Goal: Task Accomplishment & Management: Manage account settings

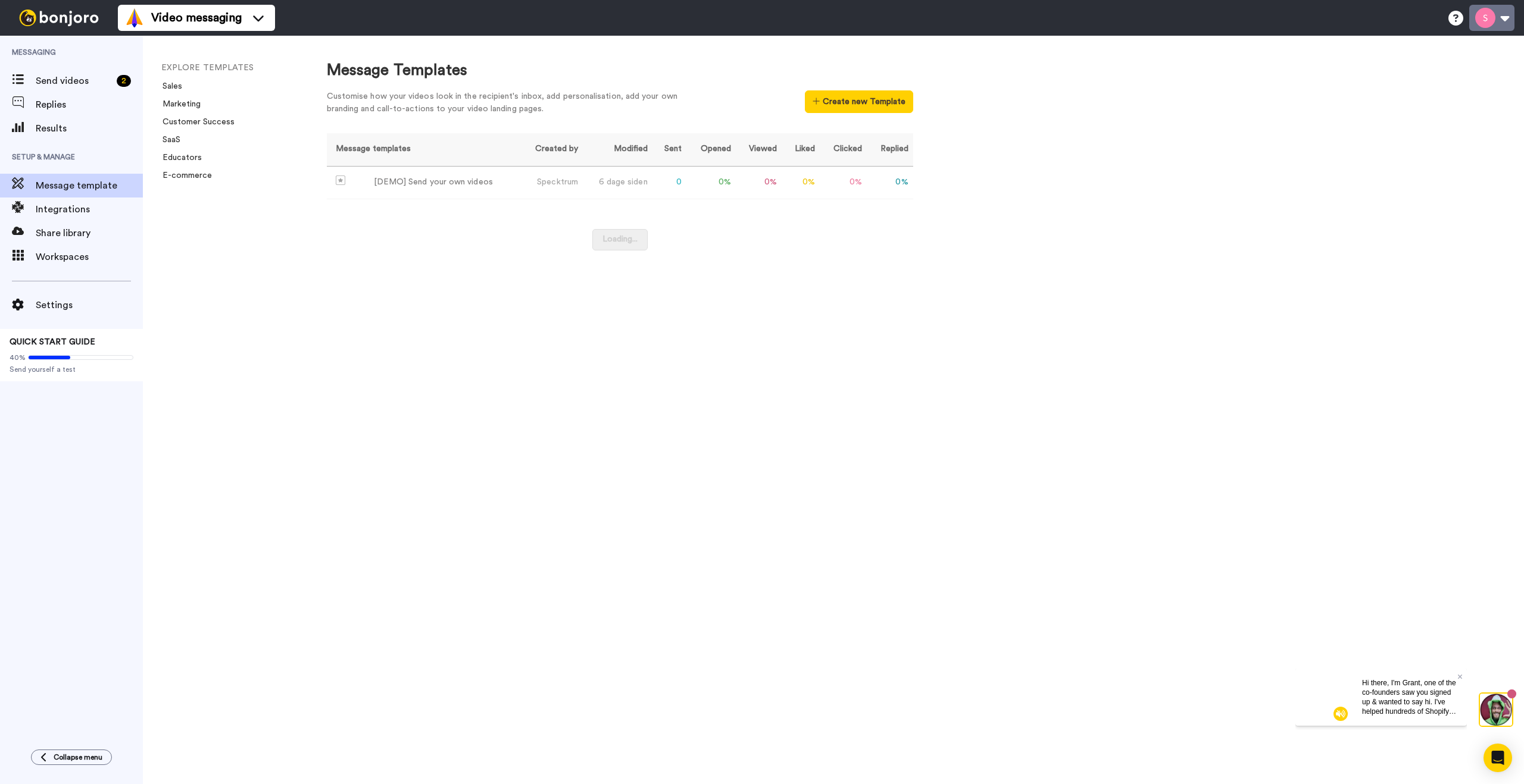
click at [1487, 24] on button at bounding box center [1491, 18] width 46 height 26
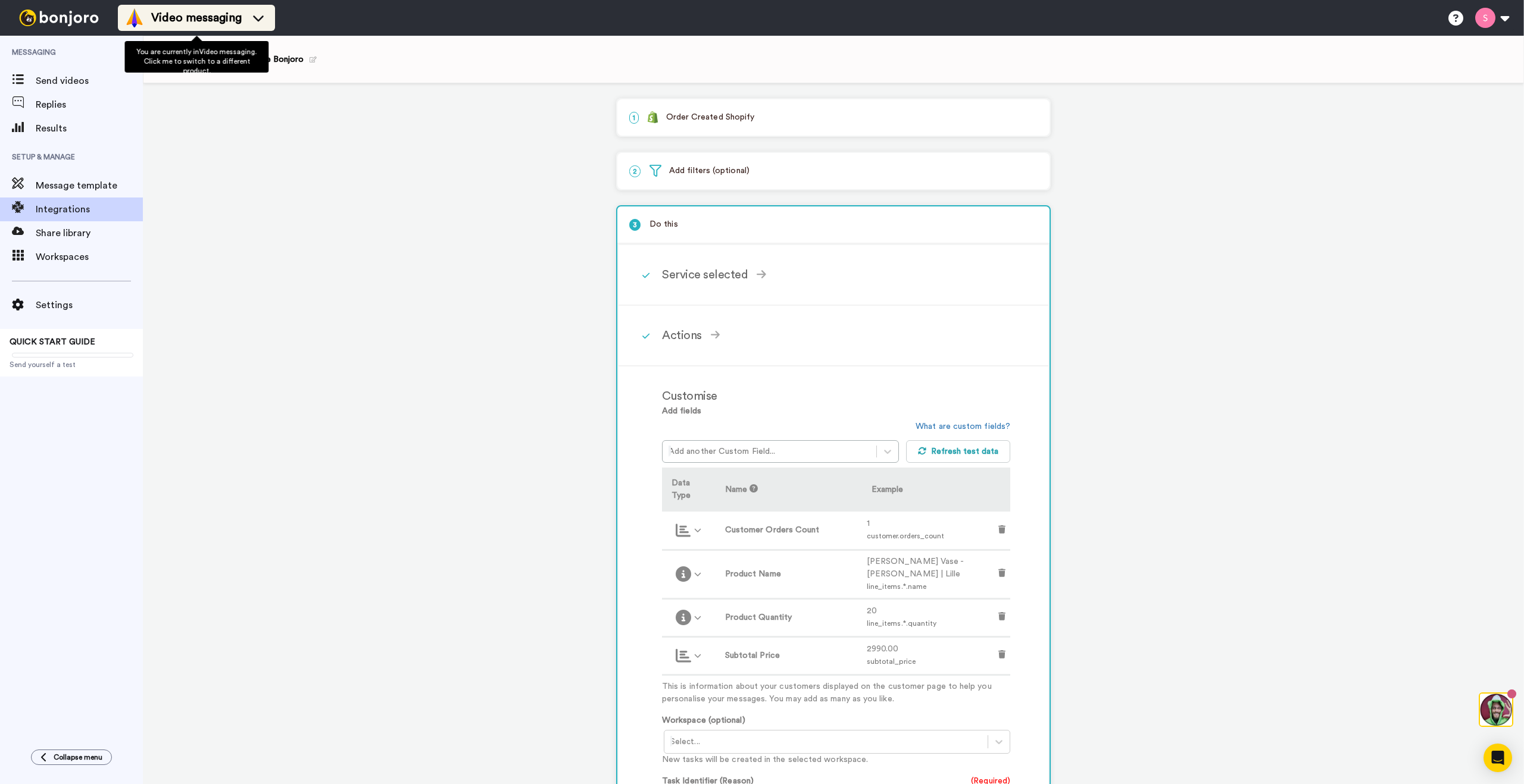
click at [196, 14] on span "Video messaging" at bounding box center [196, 17] width 90 height 17
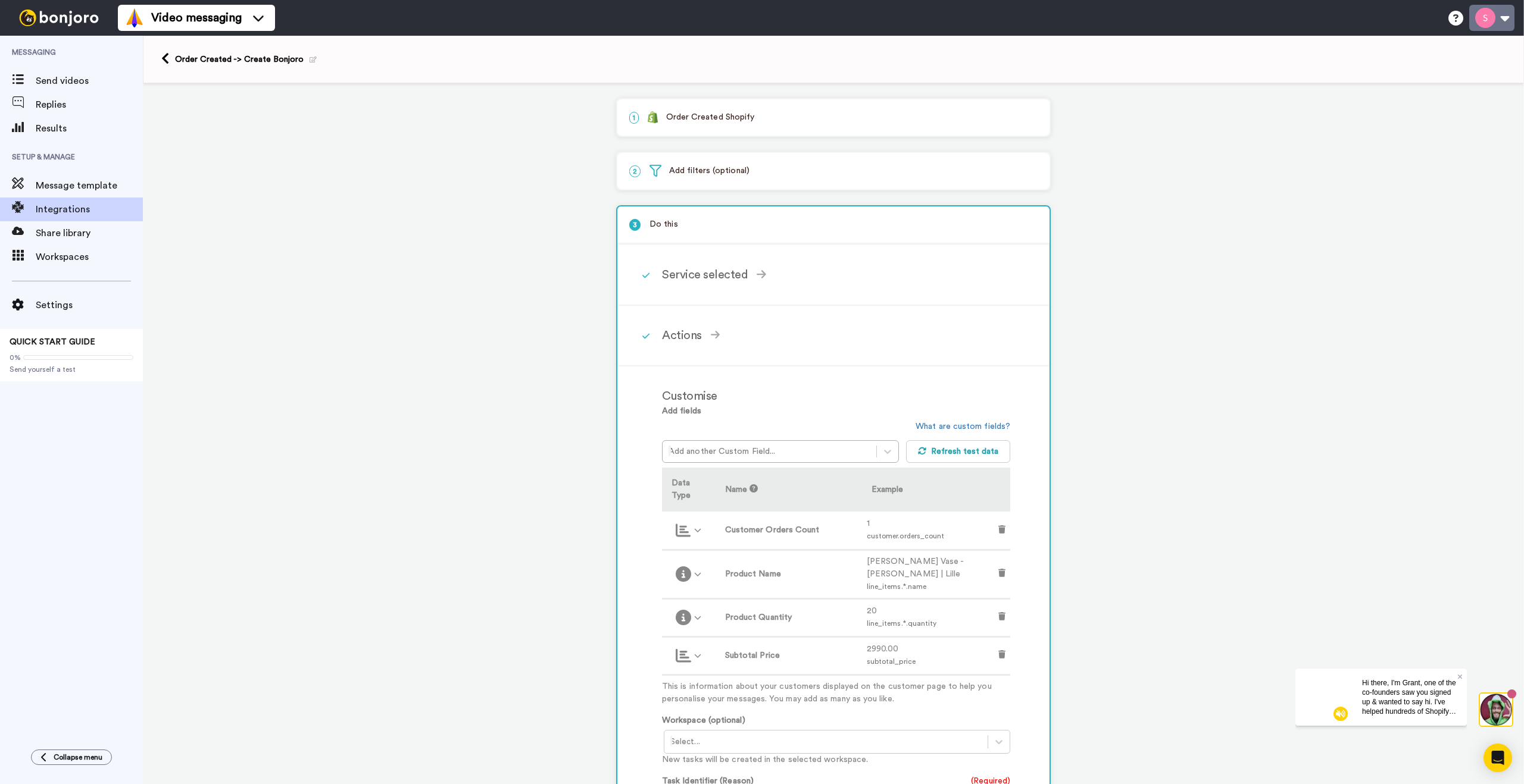
click at [1486, 21] on button at bounding box center [1491, 18] width 46 height 26
click at [1441, 178] on span "Settings" at bounding box center [1439, 174] width 37 height 14
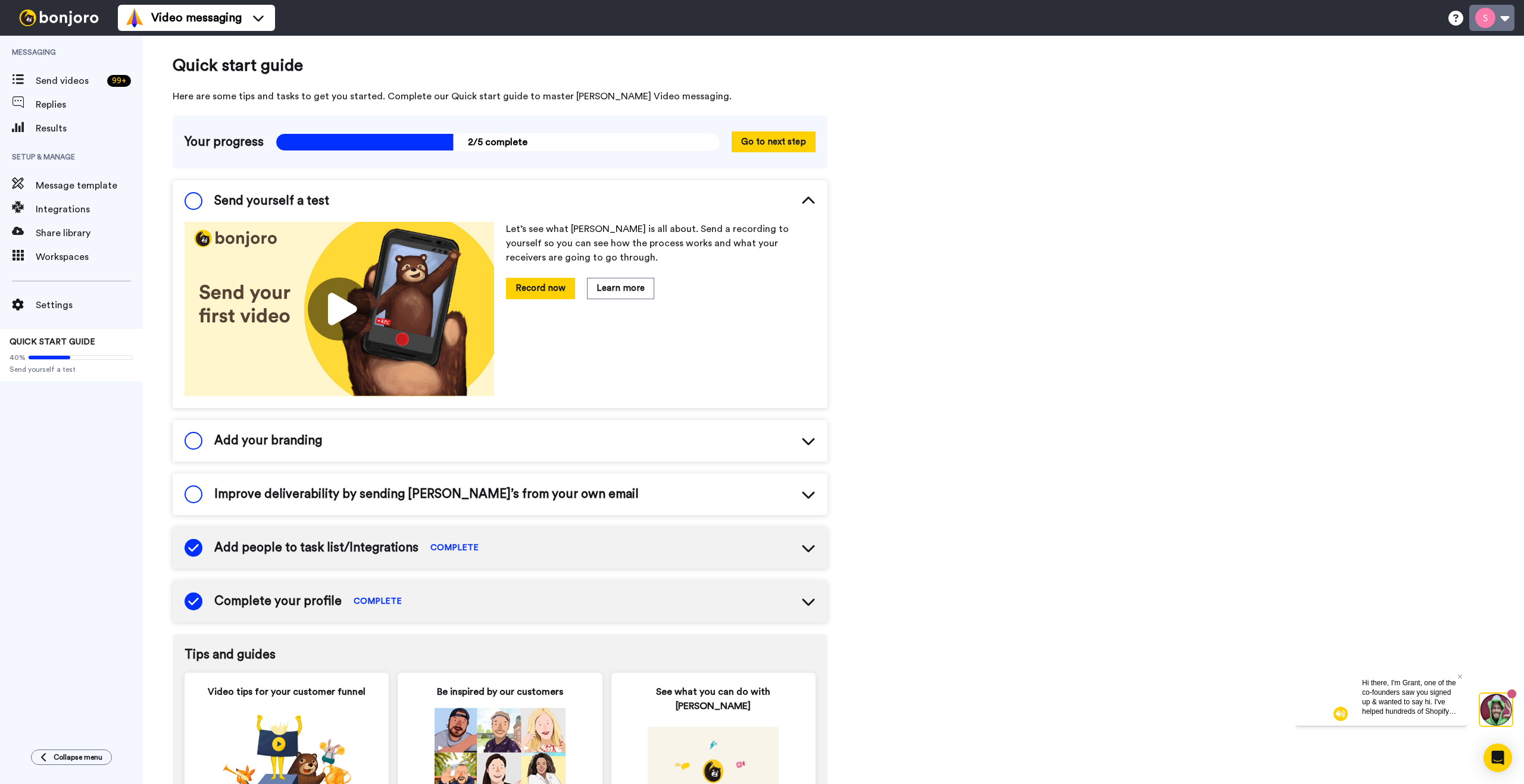
click at [1502, 19] on button at bounding box center [1491, 18] width 46 height 26
click at [1431, 55] on span "My Profile" at bounding box center [1442, 55] width 44 height 14
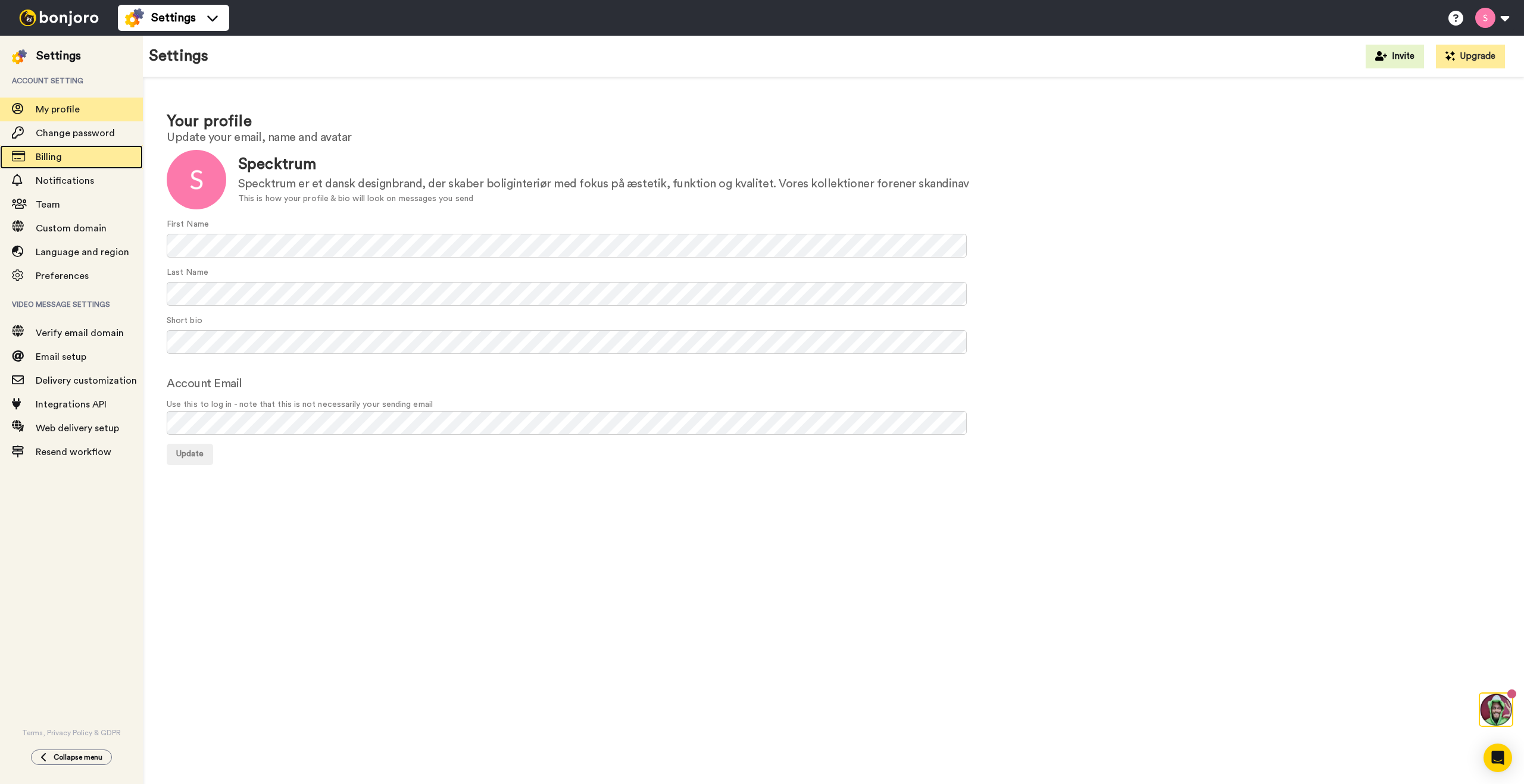
click at [70, 160] on span "Billing" at bounding box center [89, 157] width 107 height 14
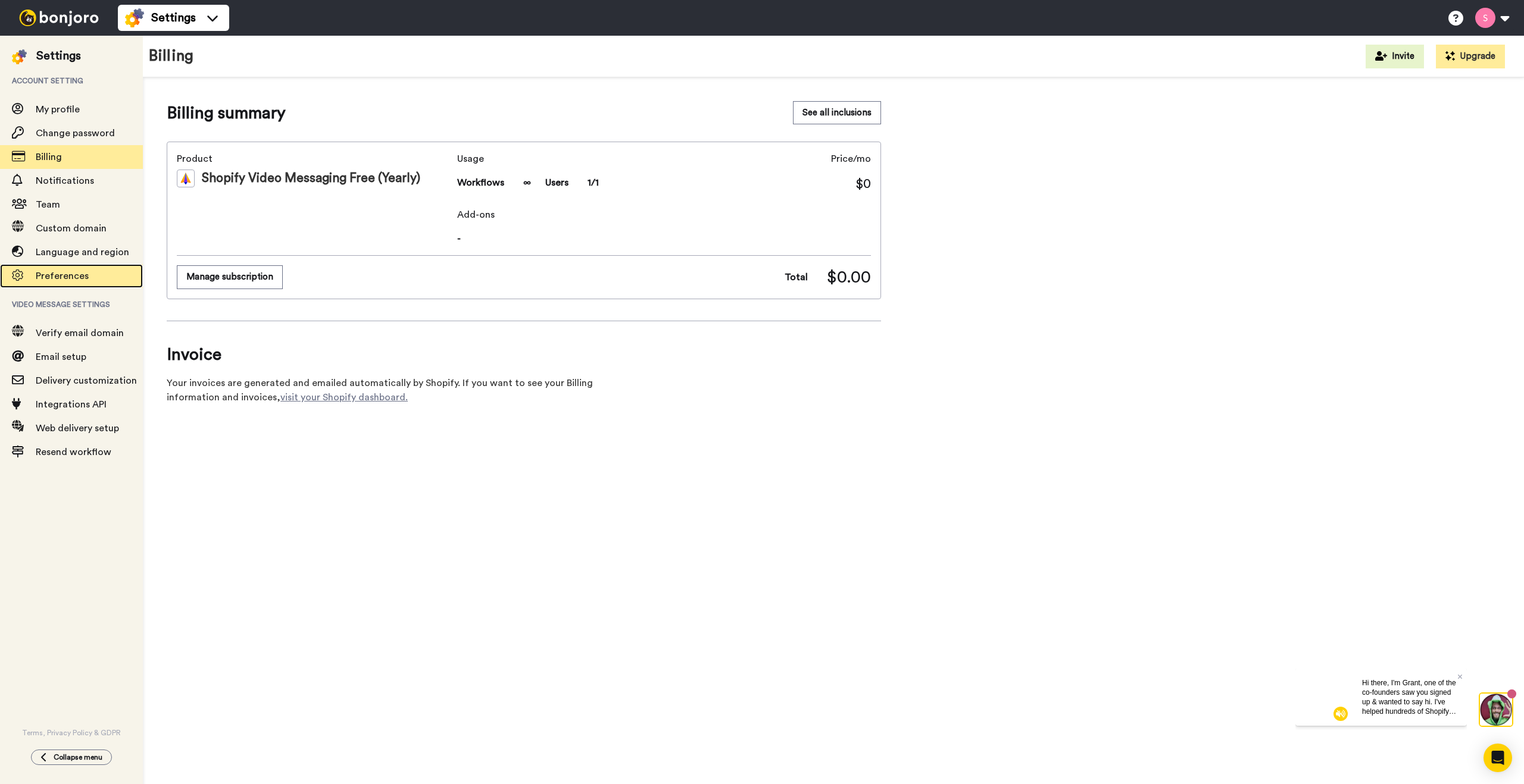
click at [76, 276] on span "Preferences" at bounding box center [61, 276] width 53 height 9
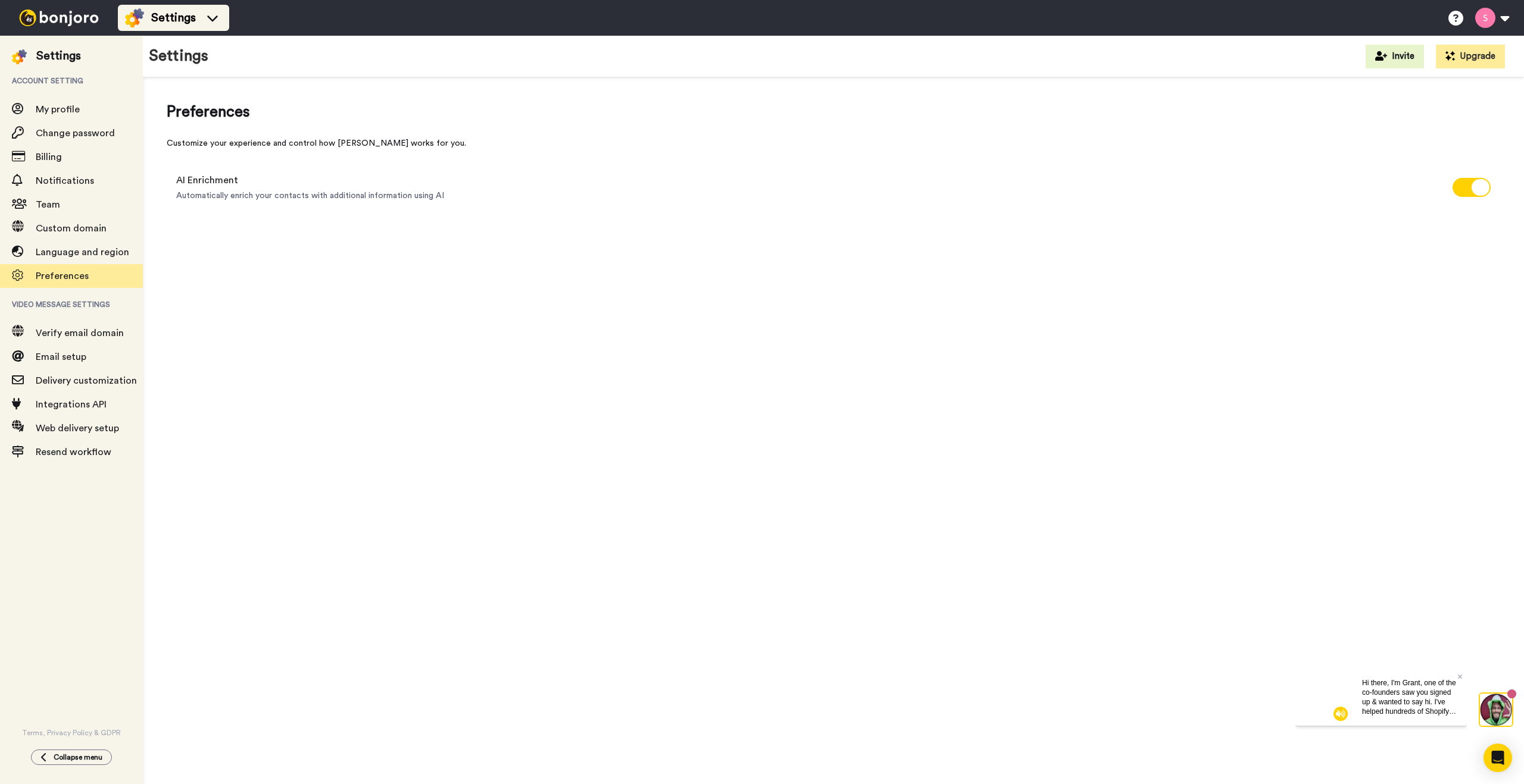
click at [162, 19] on span "Settings" at bounding box center [173, 17] width 45 height 17
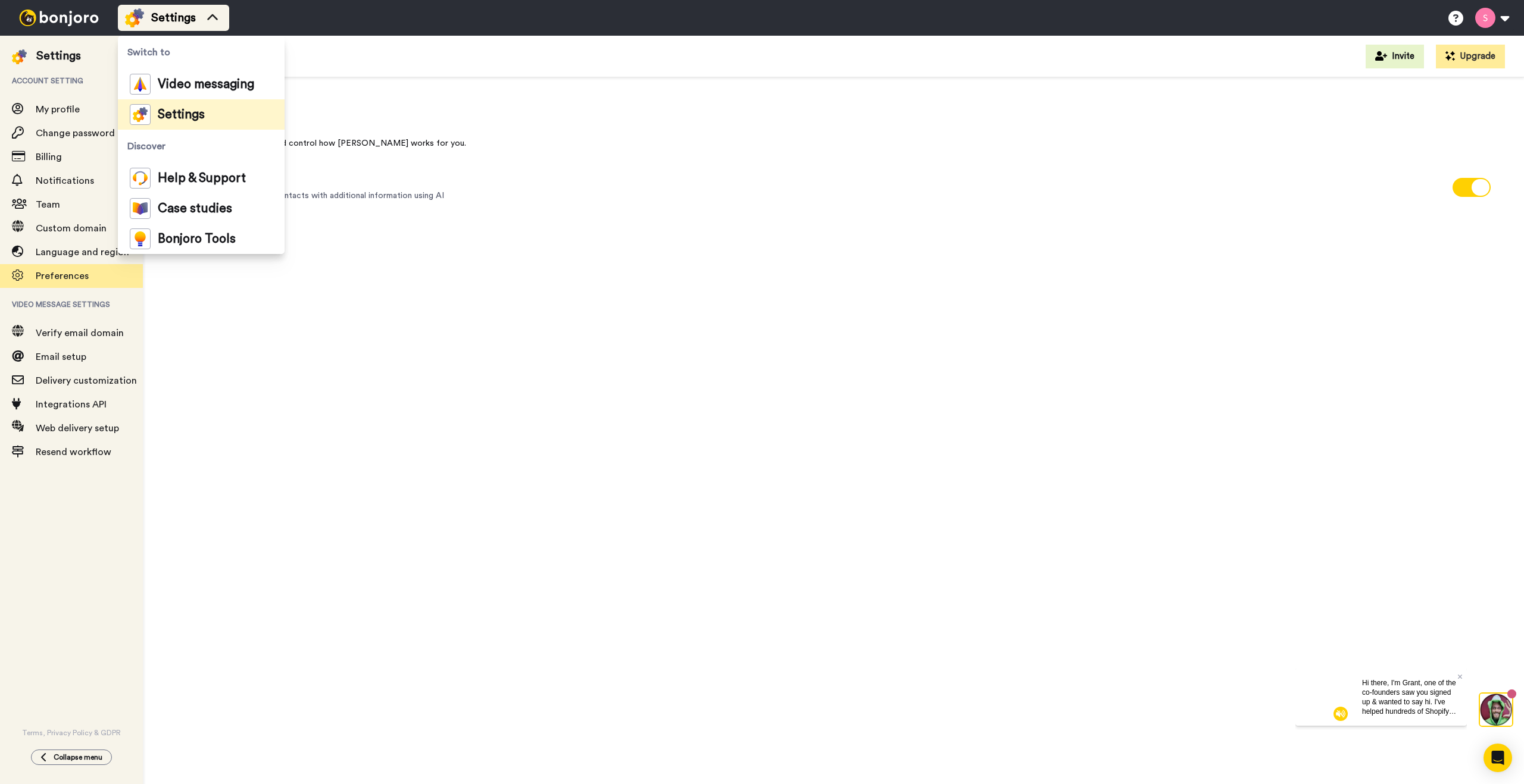
click at [162, 19] on span "Settings" at bounding box center [173, 17] width 45 height 17
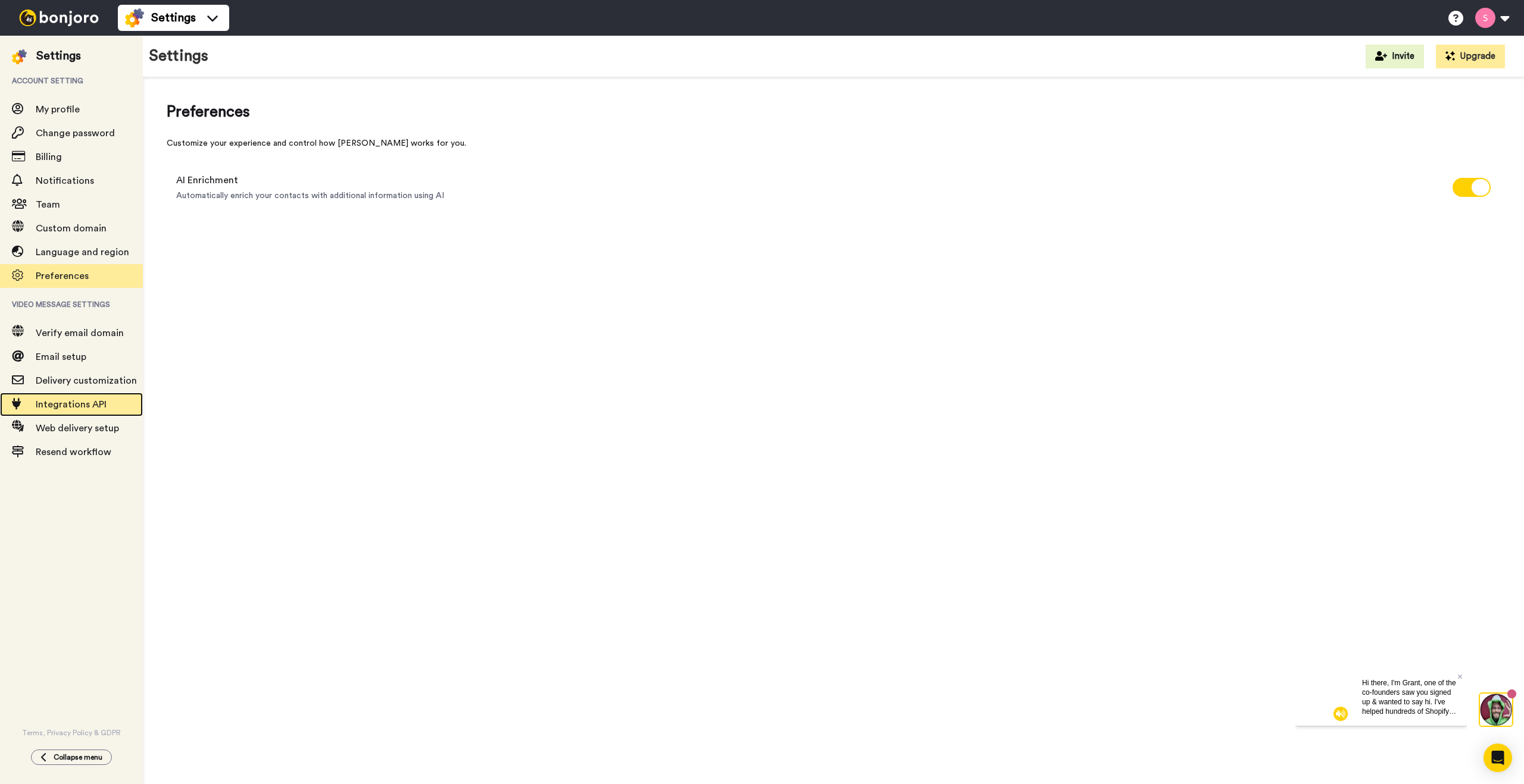
click at [61, 409] on span "Integrations API" at bounding box center [71, 404] width 71 height 9
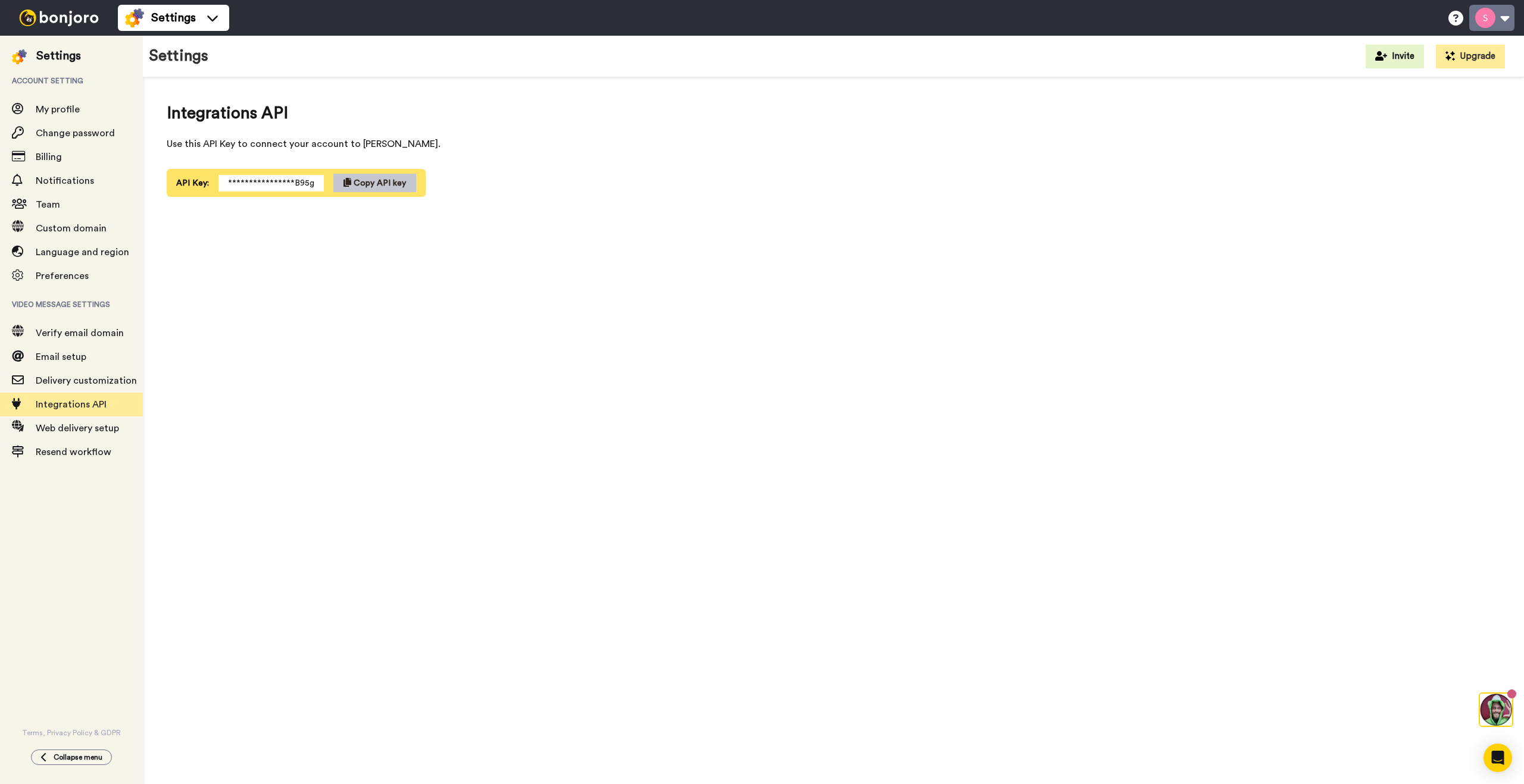
click at [1491, 10] on button at bounding box center [1491, 18] width 46 height 26
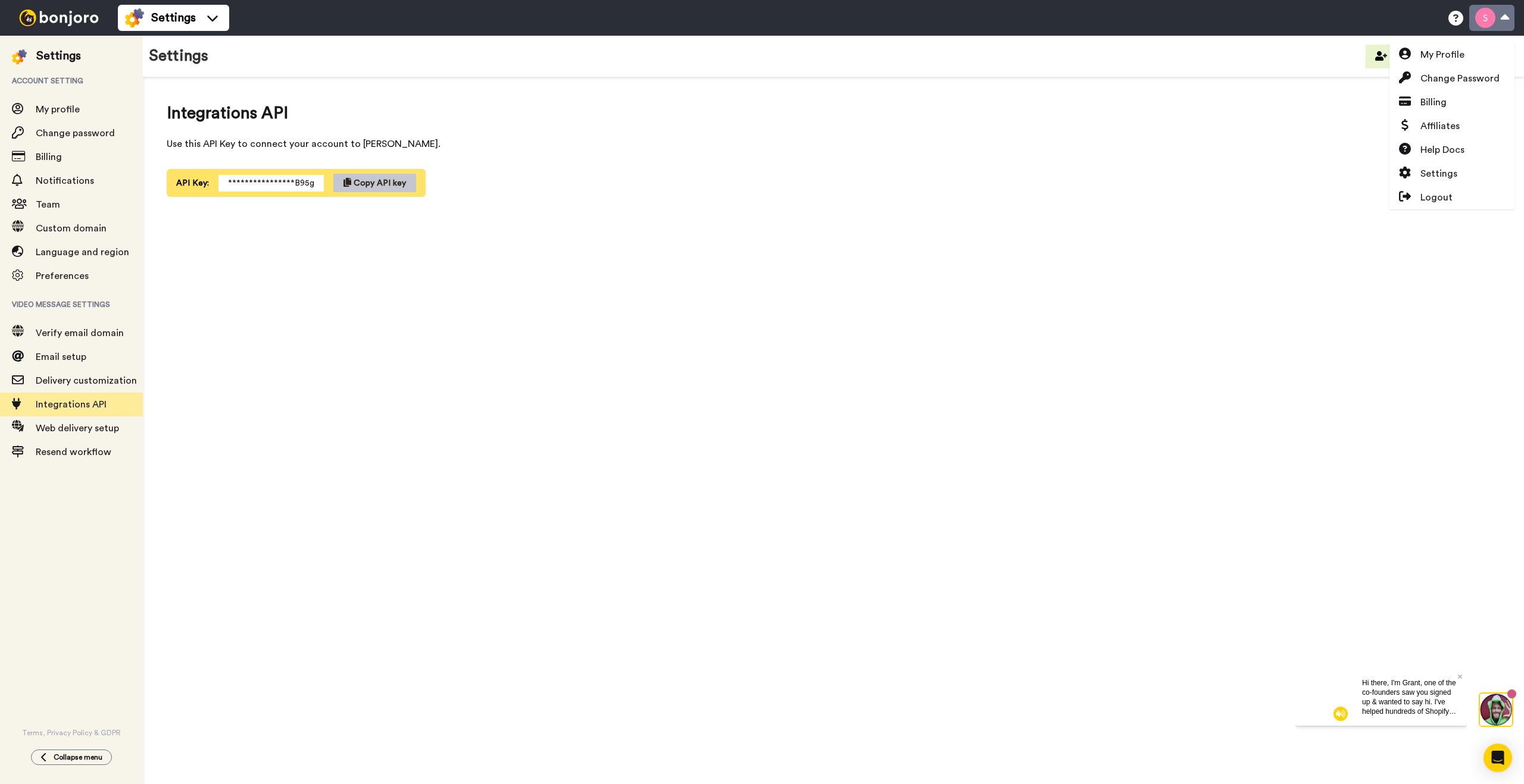
click at [1491, 10] on button at bounding box center [1491, 18] width 46 height 26
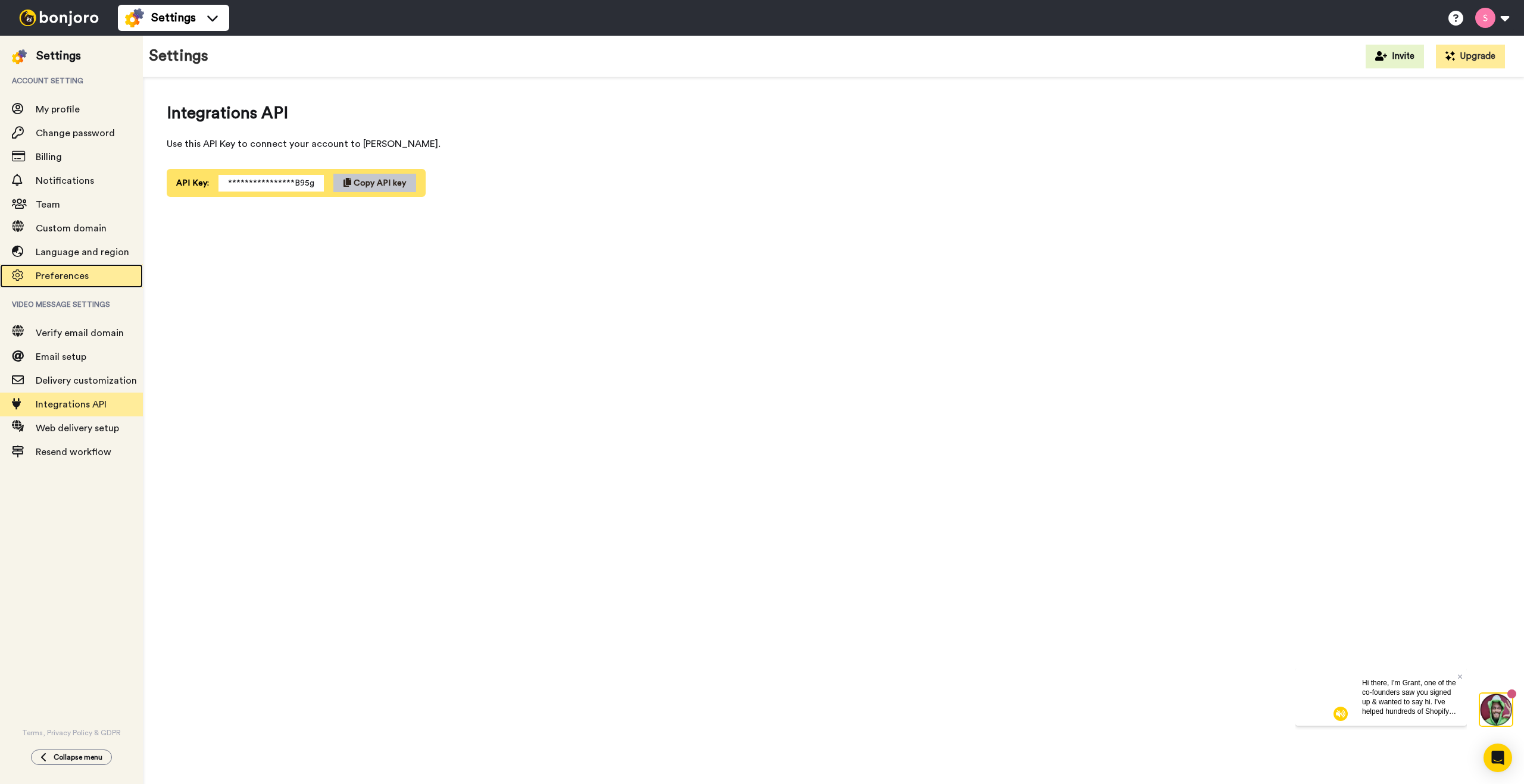
click at [71, 278] on span "Preferences" at bounding box center [61, 276] width 53 height 9
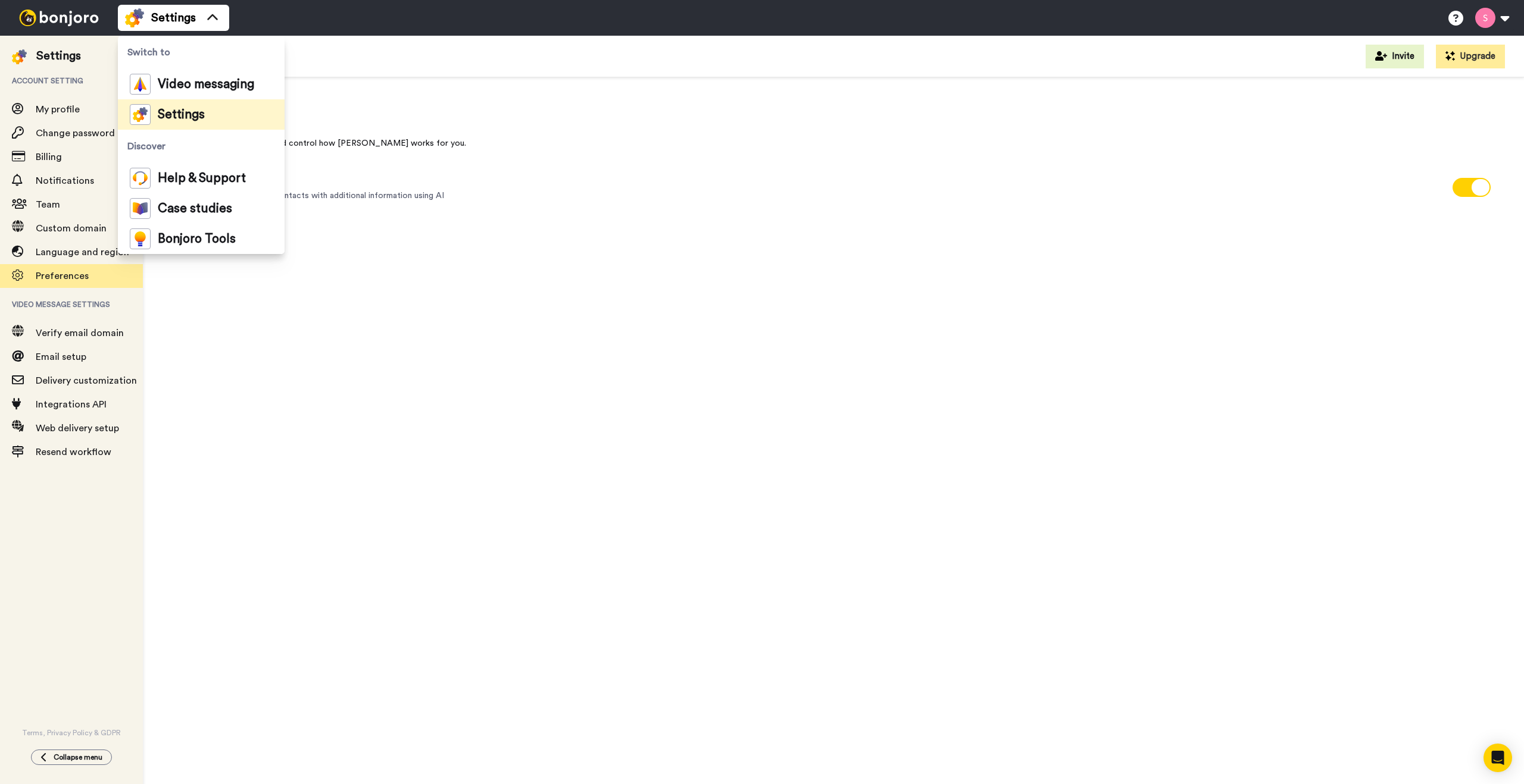
click at [176, 22] on span "Settings" at bounding box center [173, 17] width 45 height 17
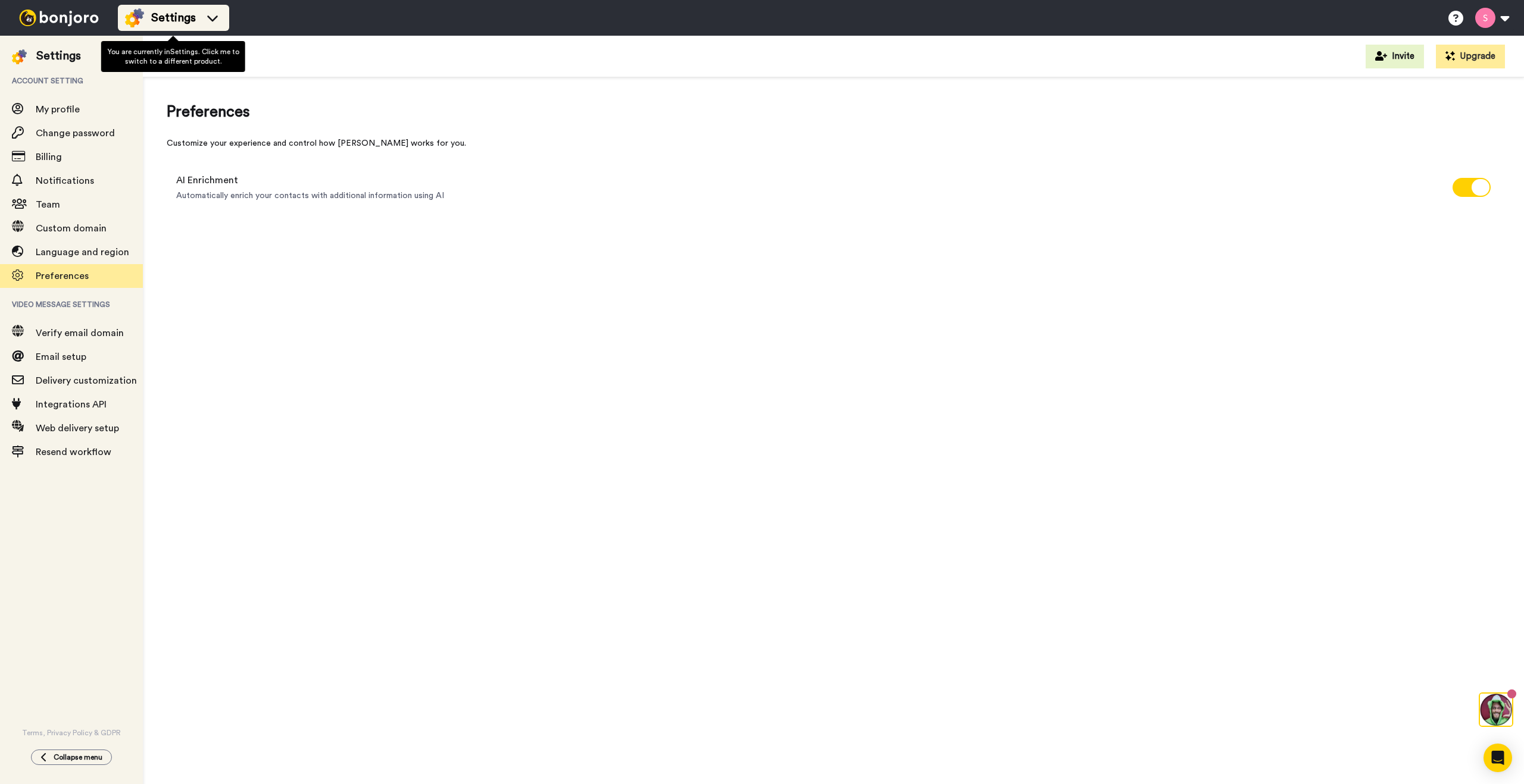
click at [176, 22] on span "Settings" at bounding box center [173, 17] width 45 height 17
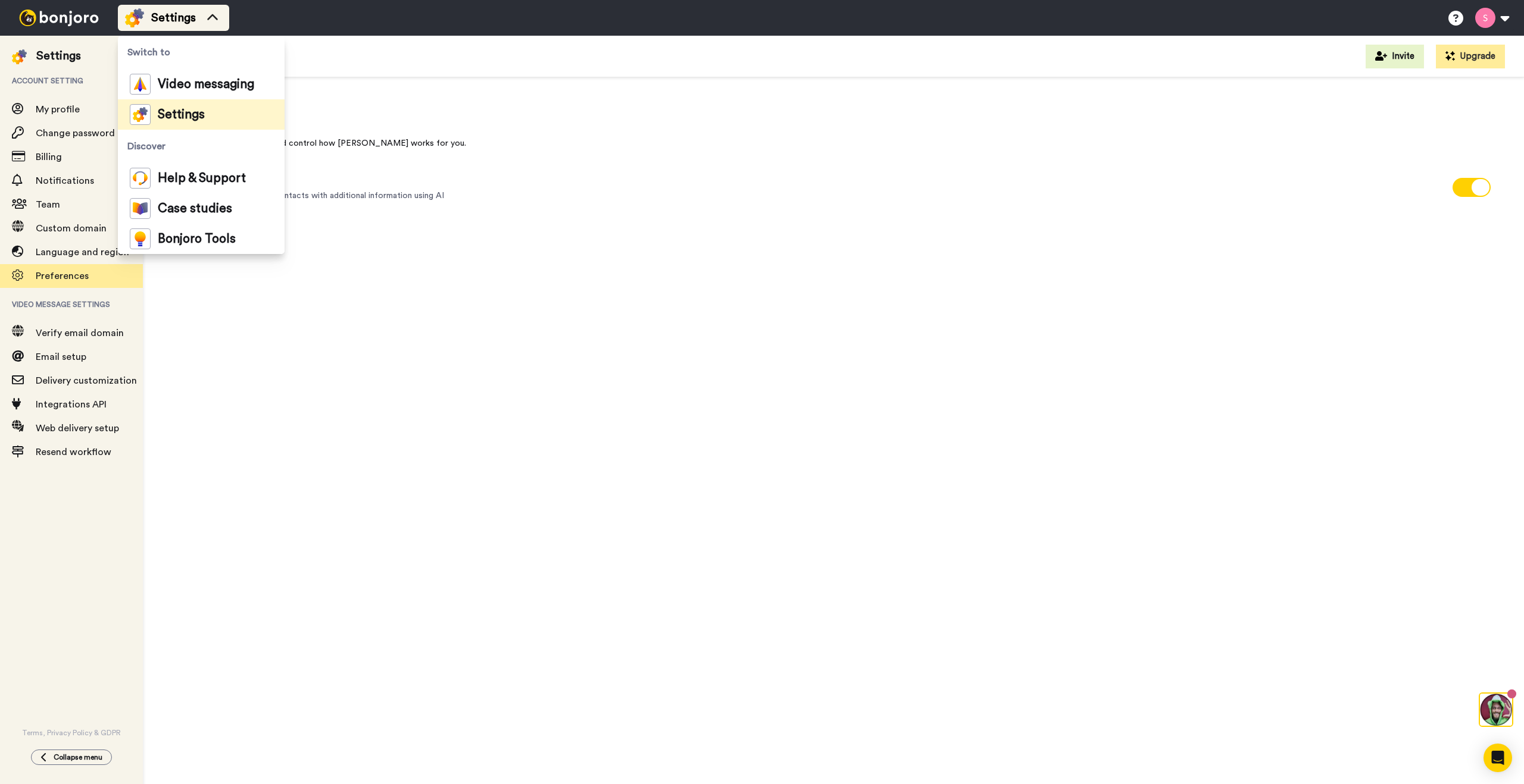
click at [176, 22] on span "Settings" at bounding box center [173, 17] width 45 height 17
